Goal: Task Accomplishment & Management: Manage account settings

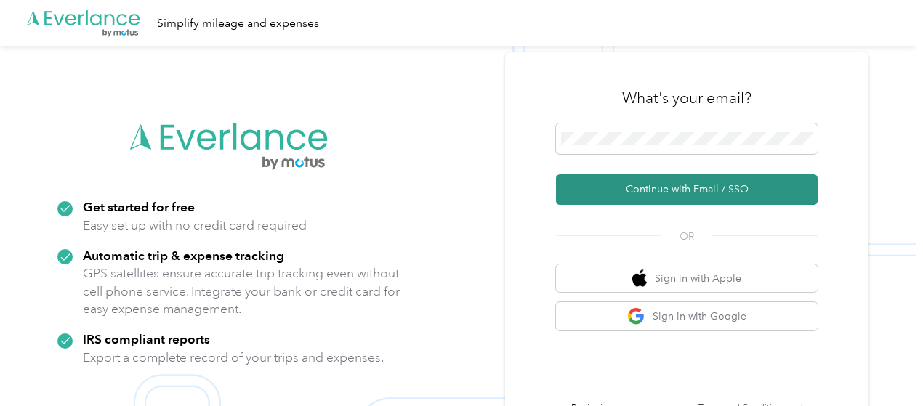
click at [635, 195] on button "Continue with Email / SSO" at bounding box center [687, 189] width 262 height 31
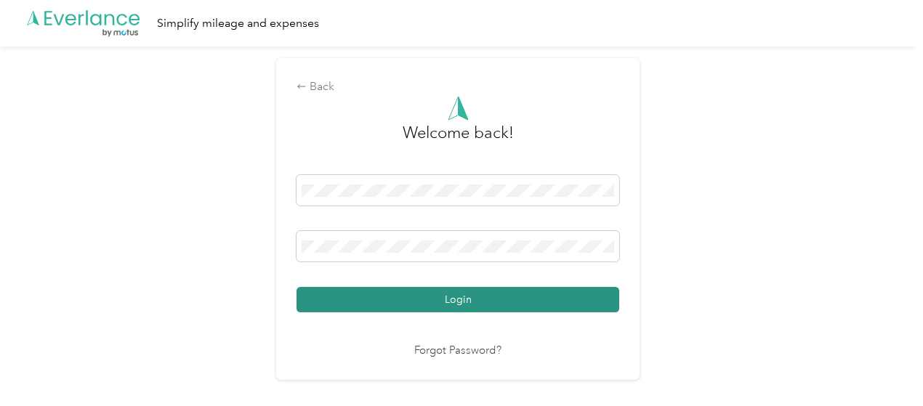
click at [436, 301] on button "Login" at bounding box center [457, 299] width 323 height 25
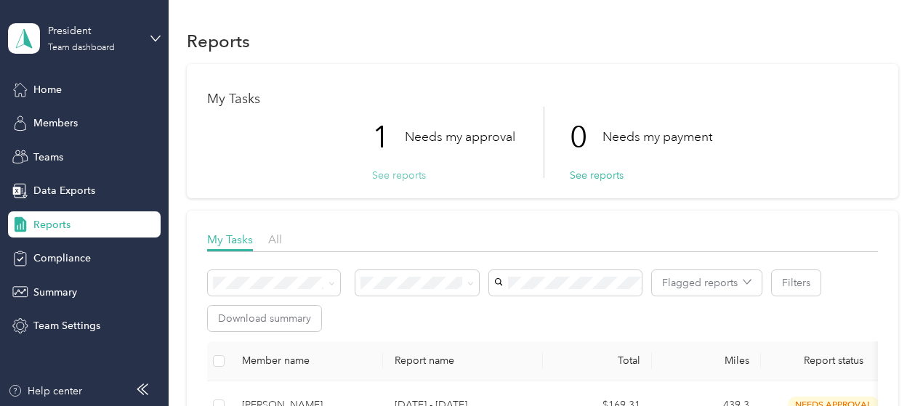
click at [386, 171] on button "See reports" at bounding box center [399, 175] width 54 height 15
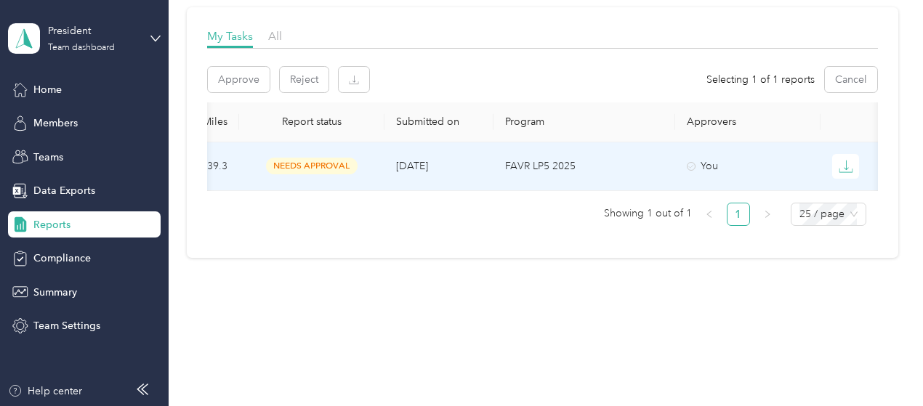
scroll to position [0, 540]
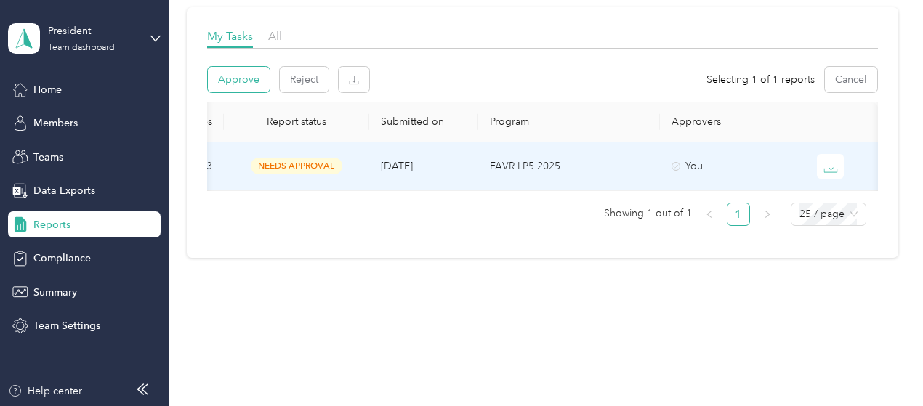
click at [235, 80] on button "Approve" at bounding box center [239, 79] width 62 height 25
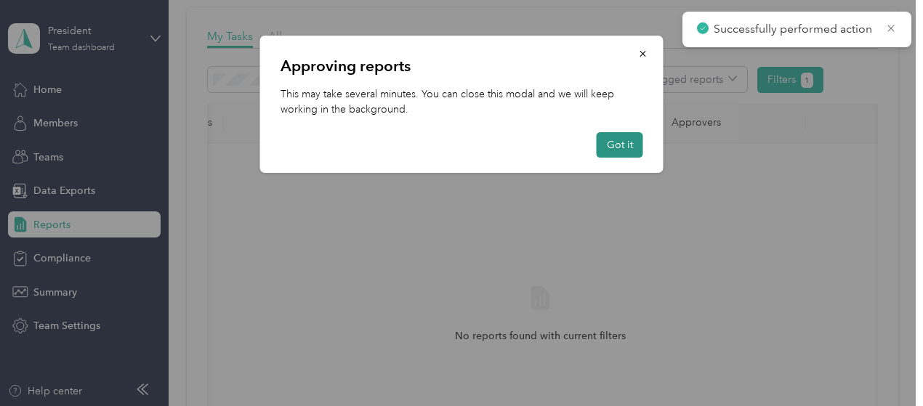
click at [623, 144] on button "Got it" at bounding box center [619, 144] width 46 height 25
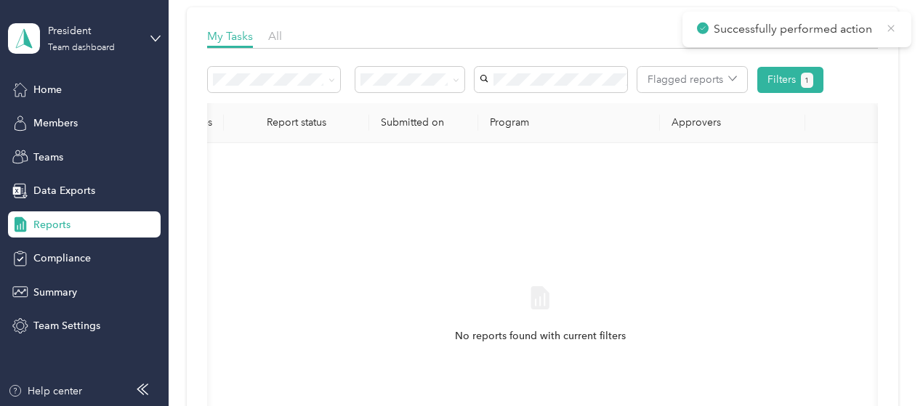
click at [889, 29] on icon at bounding box center [890, 28] width 7 height 7
